Goal: Task Accomplishment & Management: Complete application form

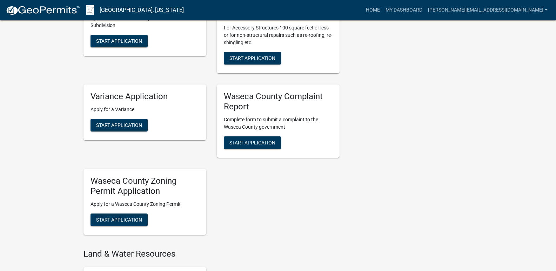
scroll to position [386, 0]
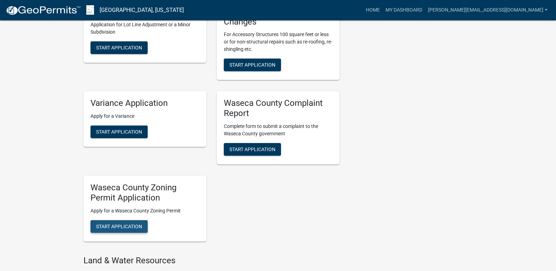
click at [119, 225] on span "Start Application" at bounding box center [119, 226] width 46 height 6
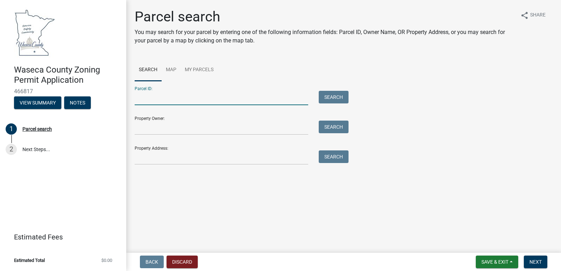
click at [181, 94] on input "Parcel ID:" at bounding box center [222, 98] width 174 height 14
click at [176, 125] on input "Property Owner:" at bounding box center [222, 128] width 174 height 14
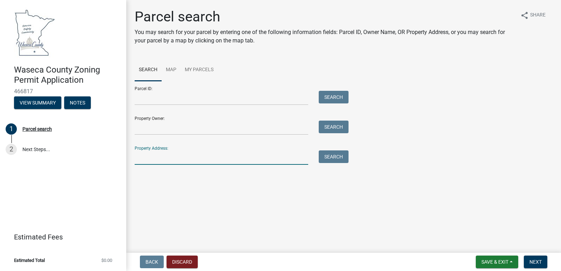
click at [177, 160] on input "Property Address:" at bounding box center [222, 157] width 174 height 14
type input "[STREET_ADDRESS]"
click at [331, 155] on button "Search" at bounding box center [334, 156] width 30 height 13
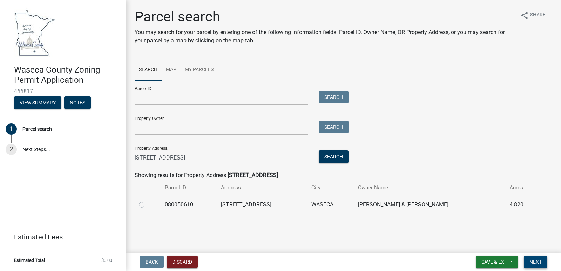
click at [534, 259] on span "Next" at bounding box center [535, 262] width 12 height 6
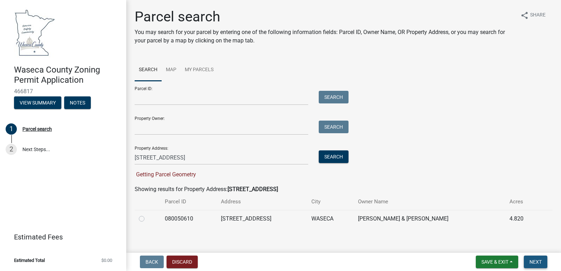
click at [536, 258] on button "Next" at bounding box center [535, 262] width 23 height 13
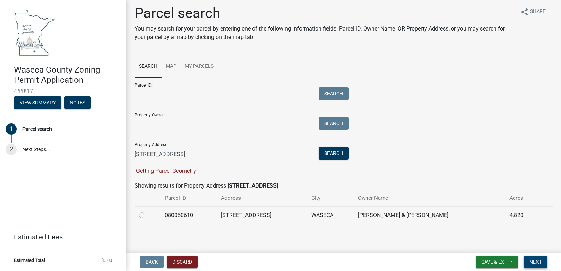
scroll to position [5, 0]
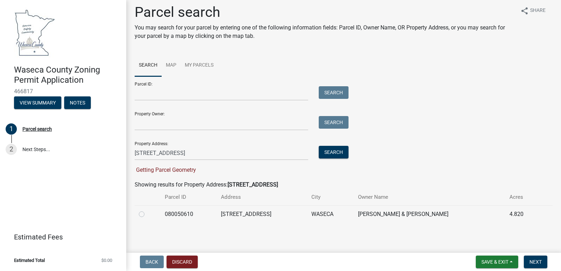
click at [144, 216] on div at bounding box center [148, 214] width 18 height 8
click at [147, 210] on label at bounding box center [147, 210] width 0 height 0
click at [147, 215] on input "radio" at bounding box center [149, 212] width 5 height 5
radio input "true"
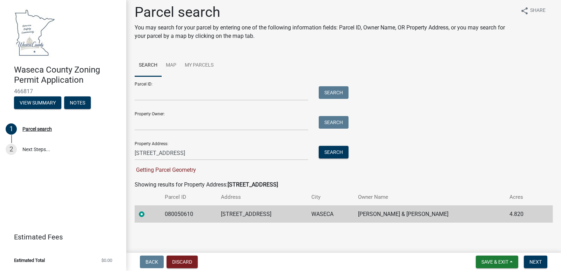
scroll to position [0, 0]
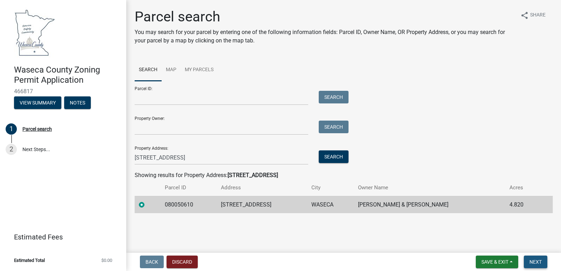
click at [534, 261] on span "Next" at bounding box center [535, 262] width 12 height 6
